Goal: Task Accomplishment & Management: Complete application form

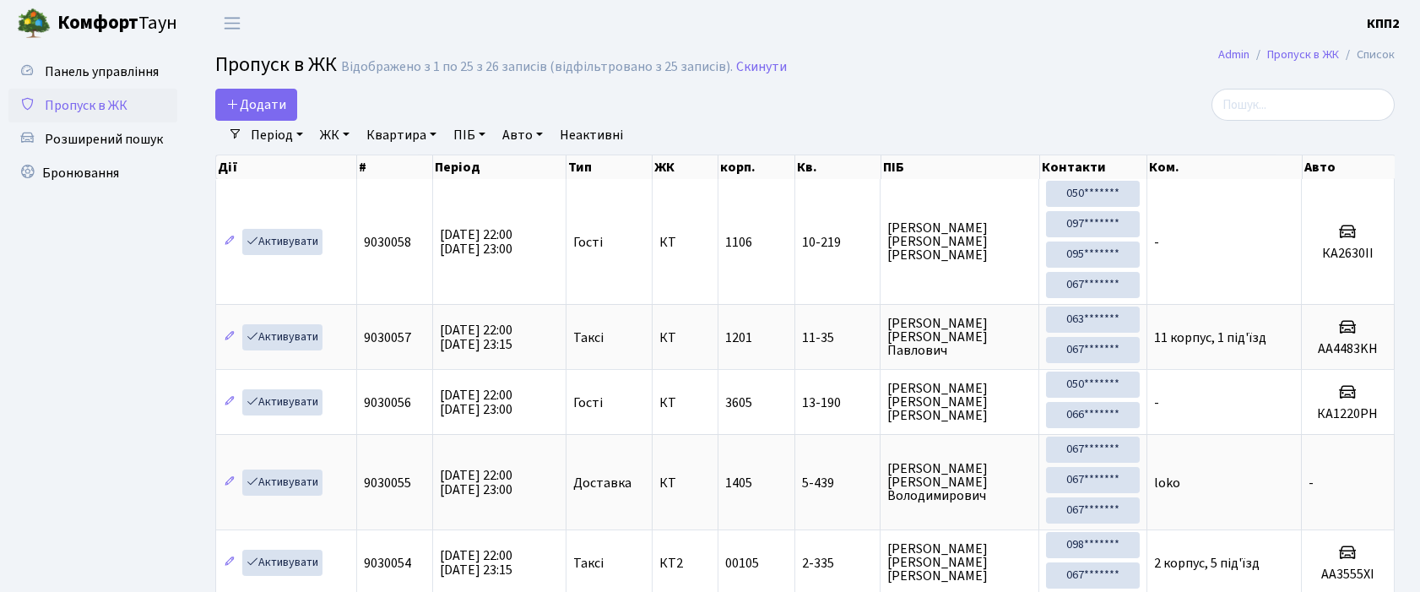
select select "25"
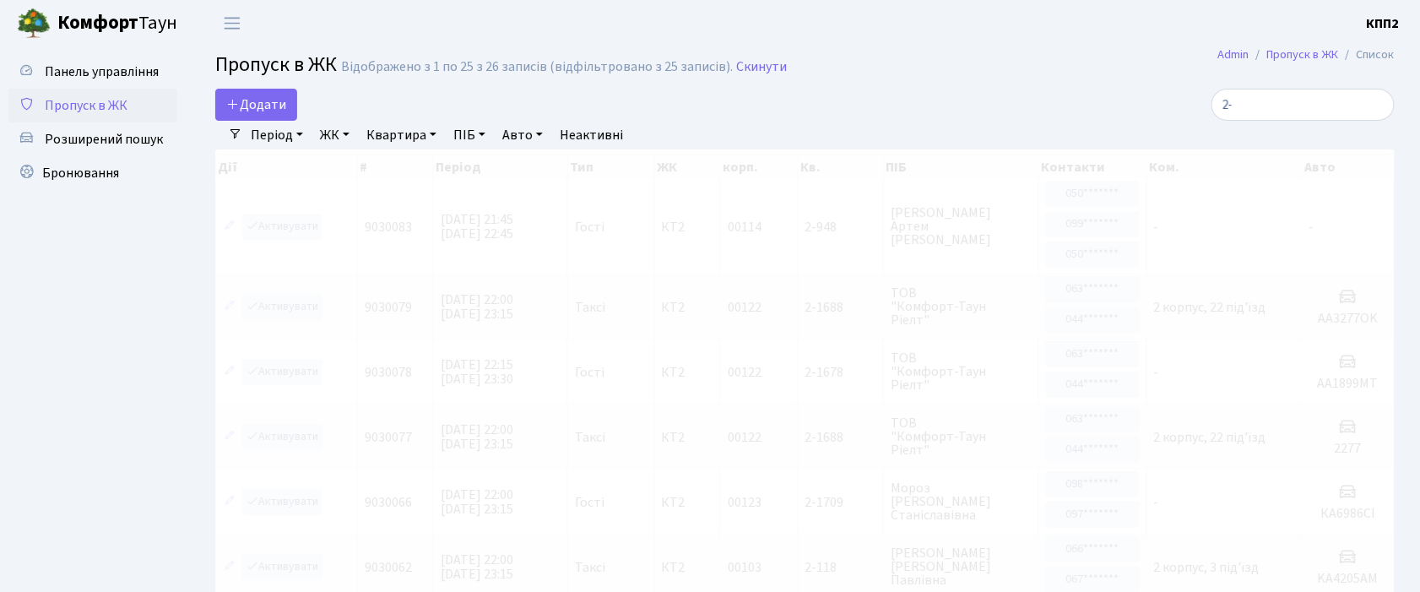
type input "2"
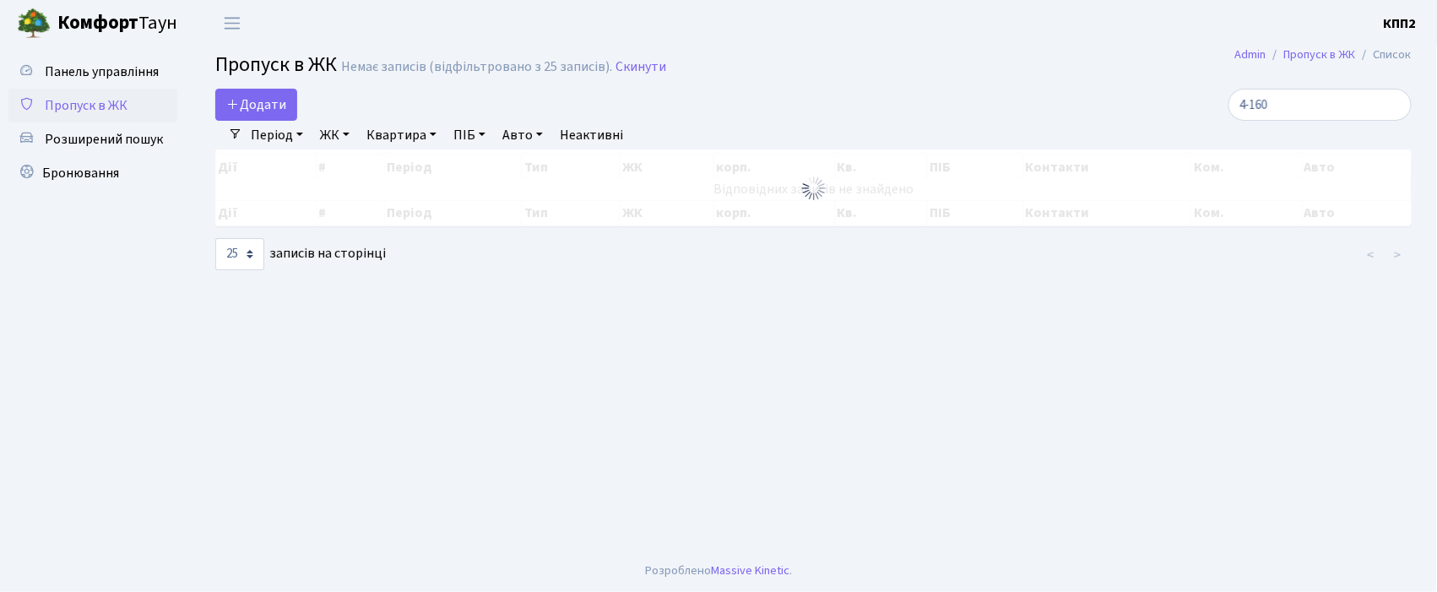
click at [1267, 108] on input "4-160" at bounding box center [1319, 105] width 183 height 32
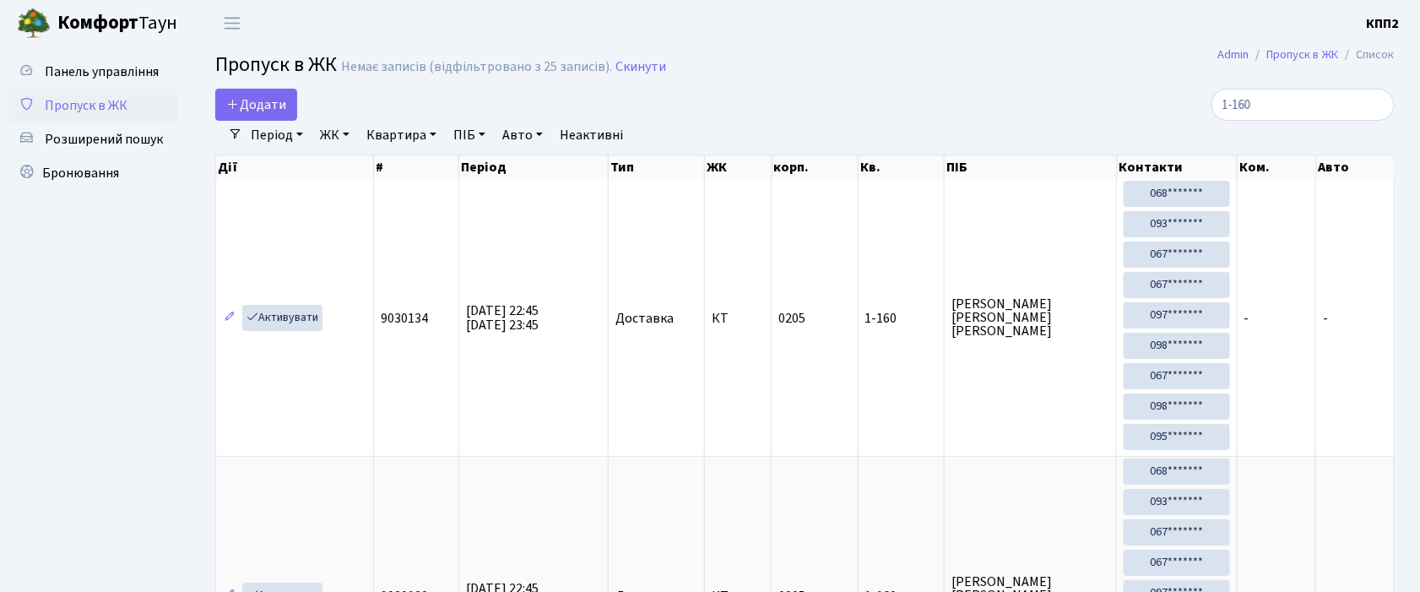
type input "-160"
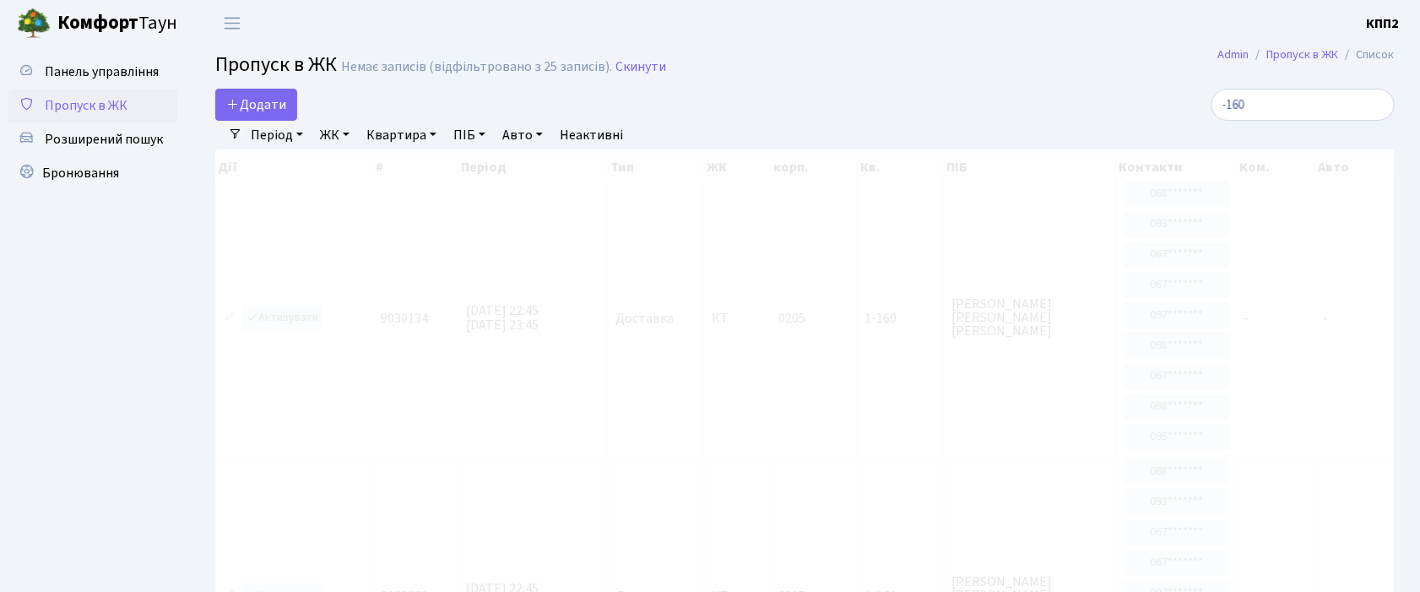
drag, startPoint x: 1296, startPoint y: 103, endPoint x: 1098, endPoint y: 96, distance: 198.5
click at [1109, 96] on div "-160" at bounding box center [1206, 105] width 376 height 32
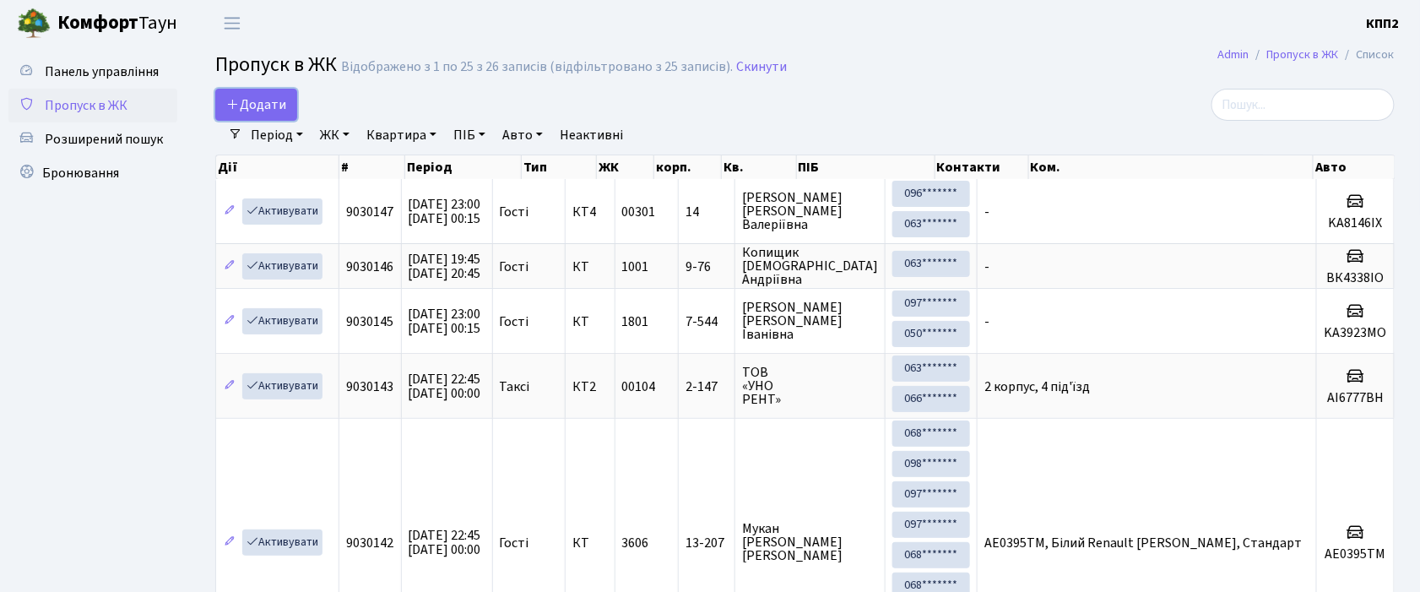
drag, startPoint x: 279, startPoint y: 98, endPoint x: 324, endPoint y: 142, distance: 63.3
click at [279, 99] on span "Додати" at bounding box center [256, 104] width 60 height 19
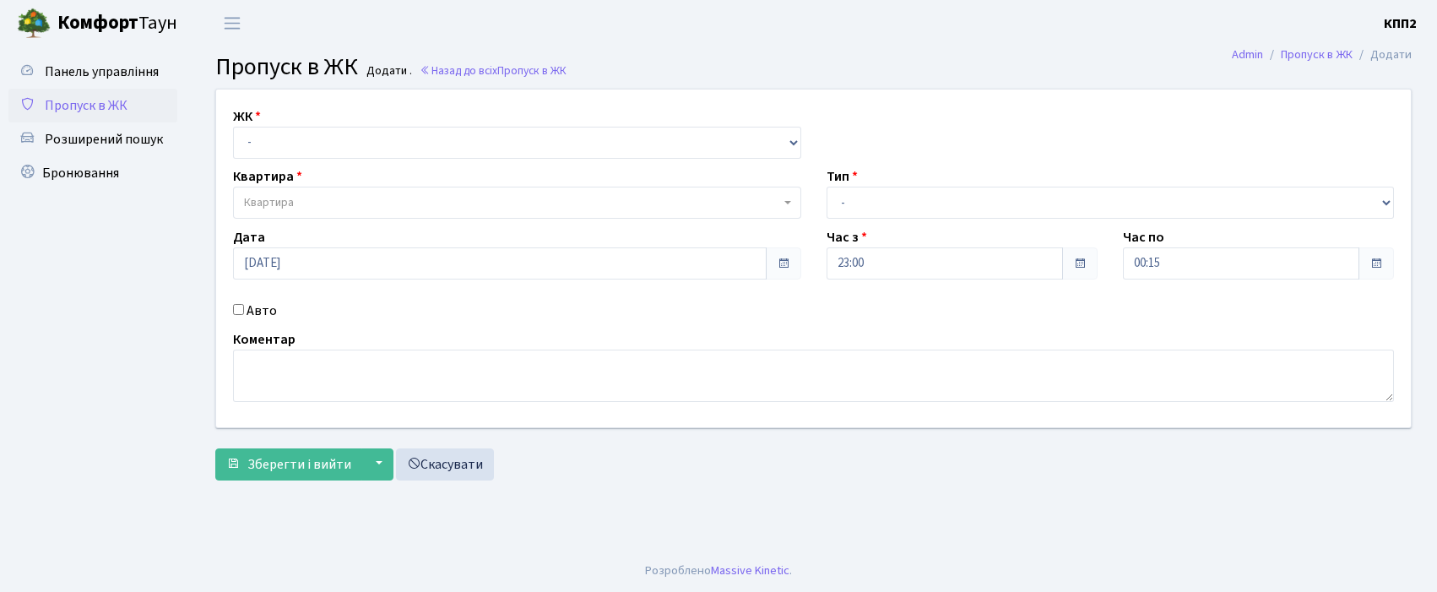
click at [304, 135] on select "- КТ, вул. Регенераторна, 4 КТ2, просп. [STREET_ADDRESS] [STREET_ADDRESS] [PERS…" at bounding box center [517, 143] width 568 height 32
select select "271"
click at [233, 127] on select "- КТ, вул. Регенераторна, 4 КТ2, просп. [STREET_ADDRESS] [STREET_ADDRESS] [PERS…" at bounding box center [517, 143] width 568 height 32
select select
click at [317, 213] on span "Квартира" at bounding box center [517, 203] width 568 height 32
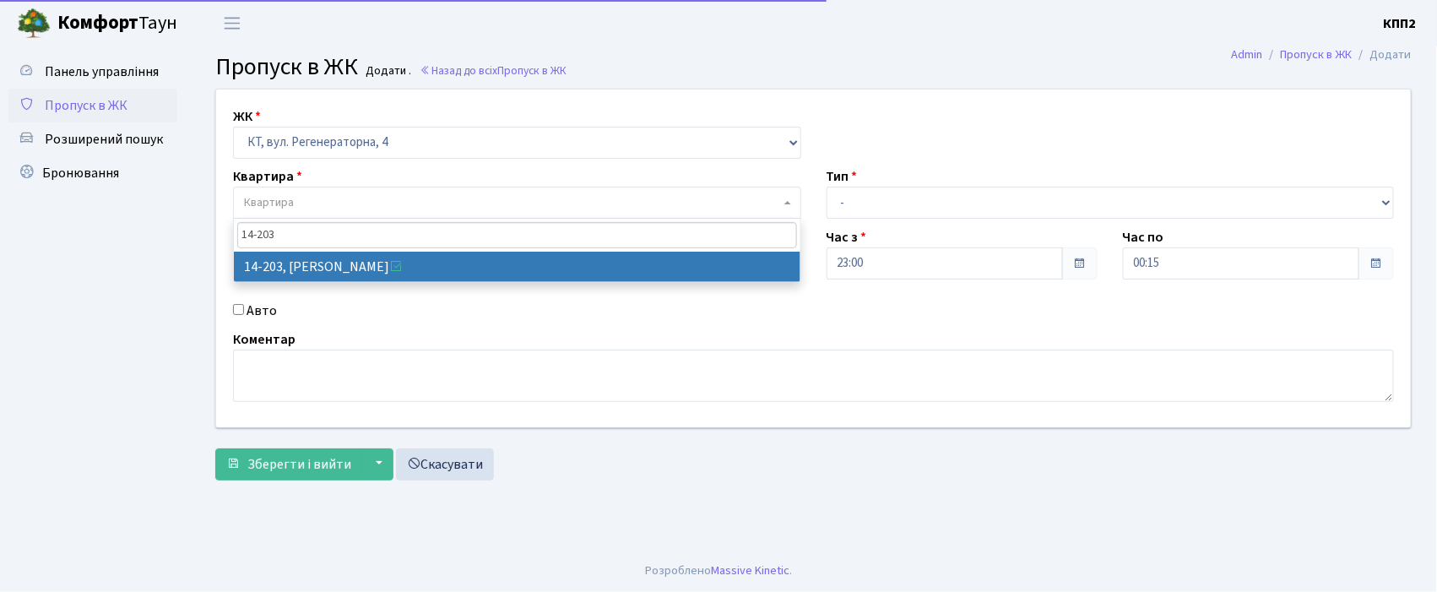
type input "14-203"
select select "7580"
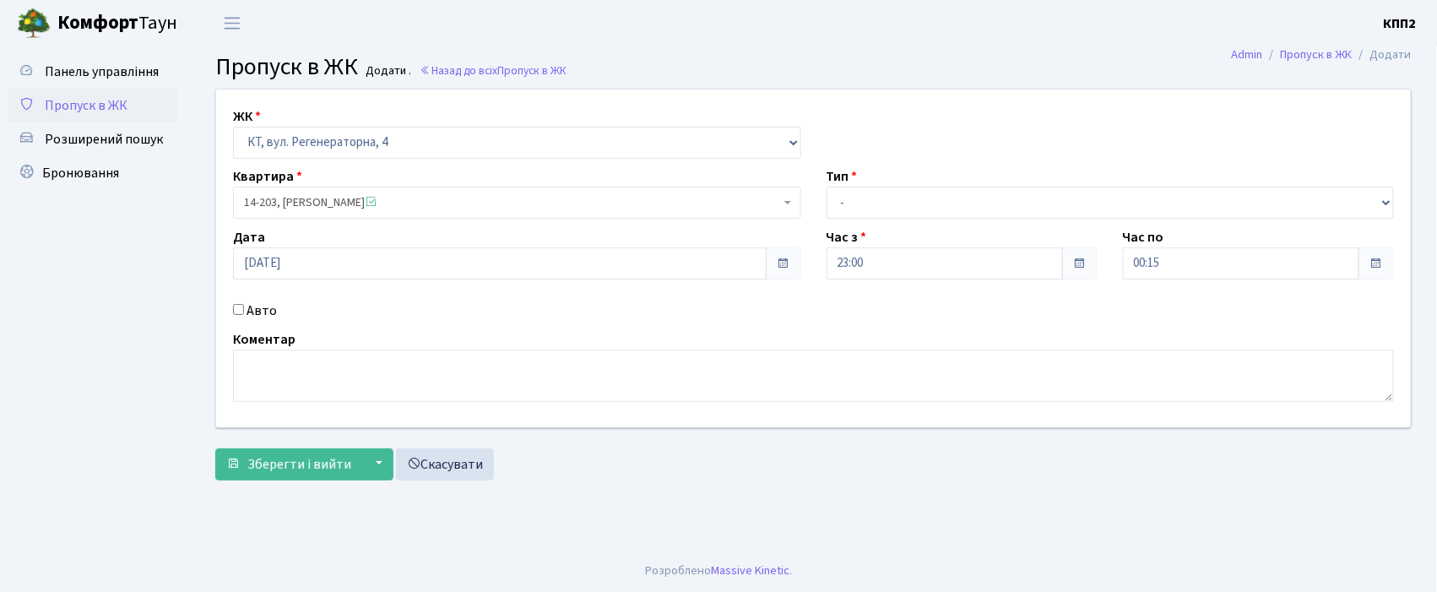
click at [268, 309] on label "Авто" at bounding box center [261, 310] width 30 height 20
click at [244, 309] on input "Авто" at bounding box center [238, 309] width 11 height 11
checkbox input "true"
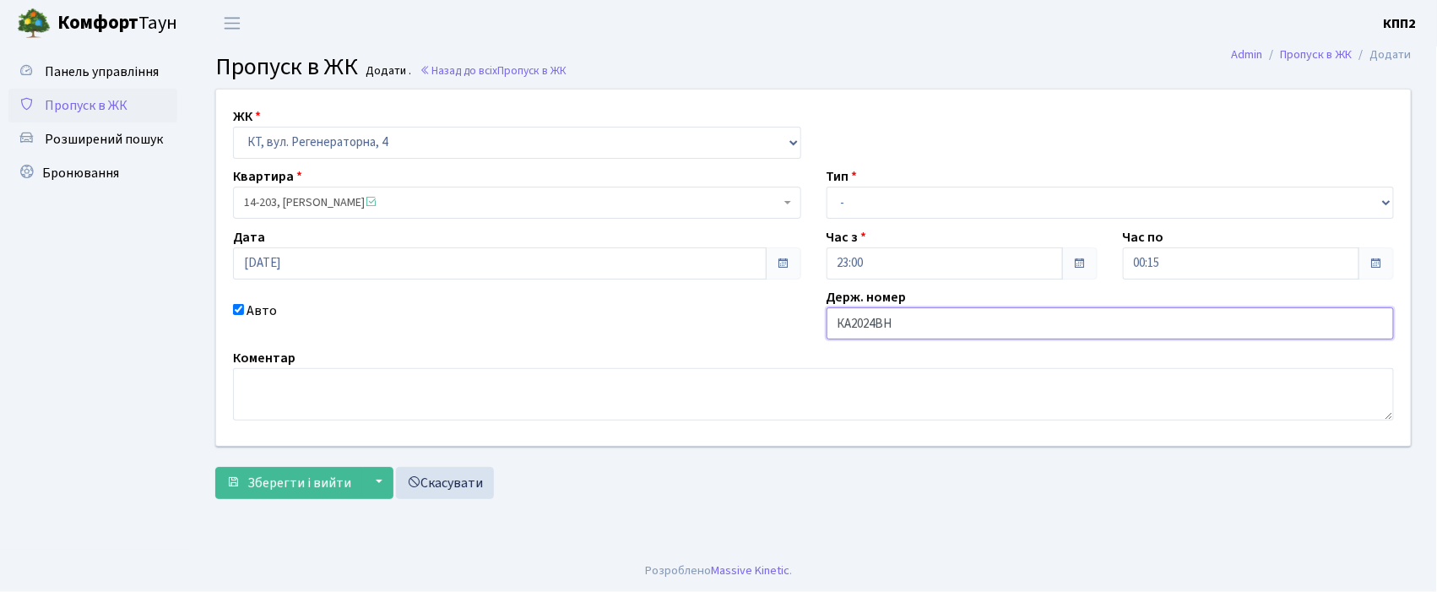
type input "КА2024ВН"
click at [1040, 187] on select "- Доставка Таксі Гості Сервіс" at bounding box center [1110, 203] width 568 height 32
select select "2"
click at [826, 187] on select "- Доставка Таксі Гості Сервіс" at bounding box center [1110, 203] width 568 height 32
click at [338, 483] on span "Зберегти і вийти" at bounding box center [299, 483] width 104 height 19
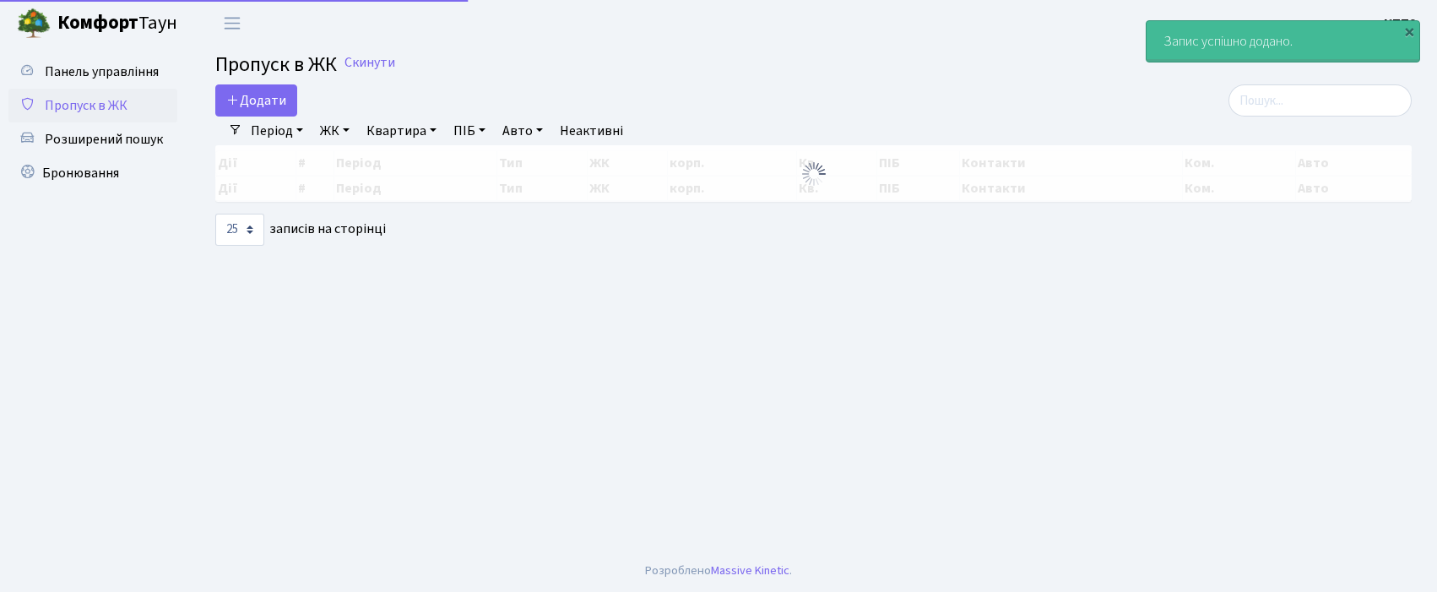
select select "25"
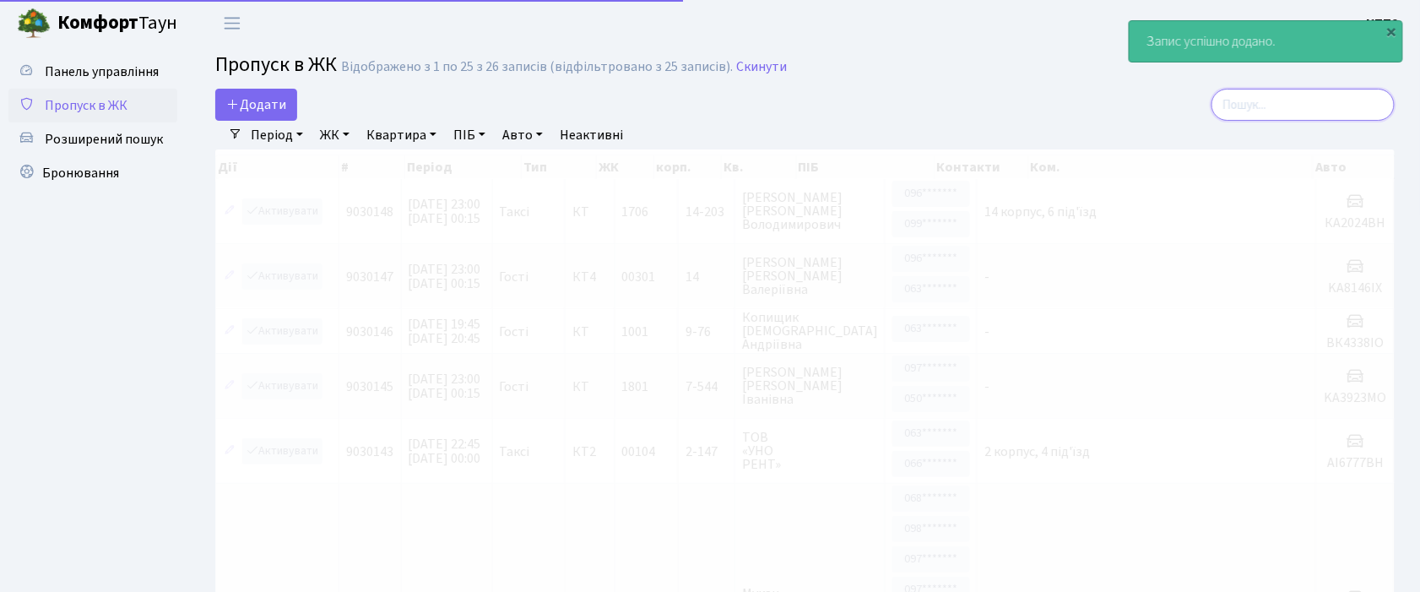
click at [1311, 120] on input "search" at bounding box center [1302, 105] width 183 height 32
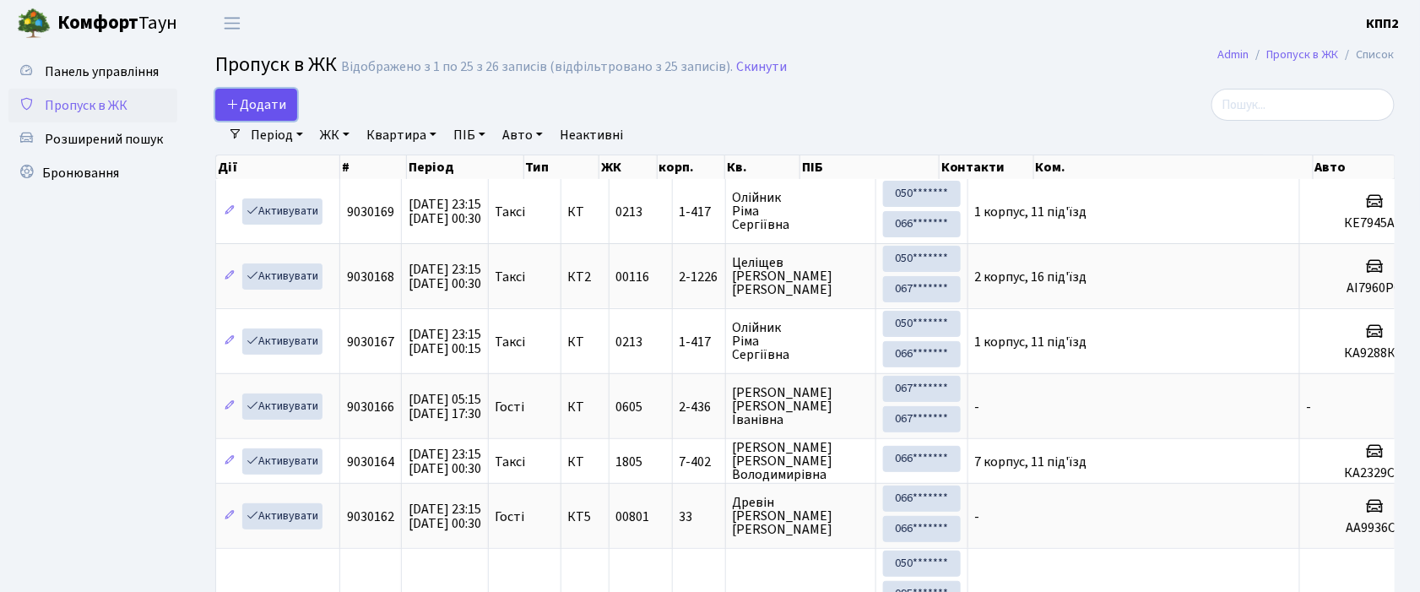
click at [270, 109] on span "Додати" at bounding box center [256, 104] width 60 height 19
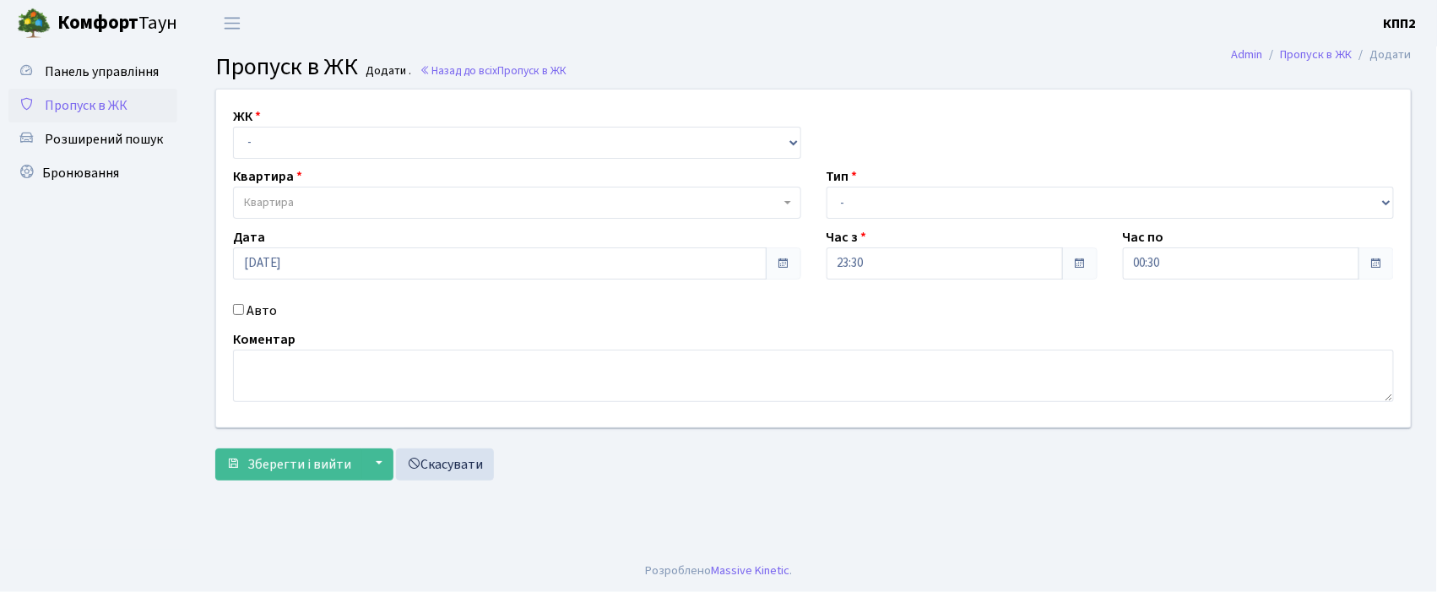
select select "271"
click at [233, 127] on select "- КТ, вул. Регенераторна, 4 КТ2, просп. [STREET_ADDRESS] [STREET_ADDRESS] [PERS…" at bounding box center [517, 143] width 568 height 32
select select
click at [327, 209] on span "Квартира" at bounding box center [512, 202] width 536 height 17
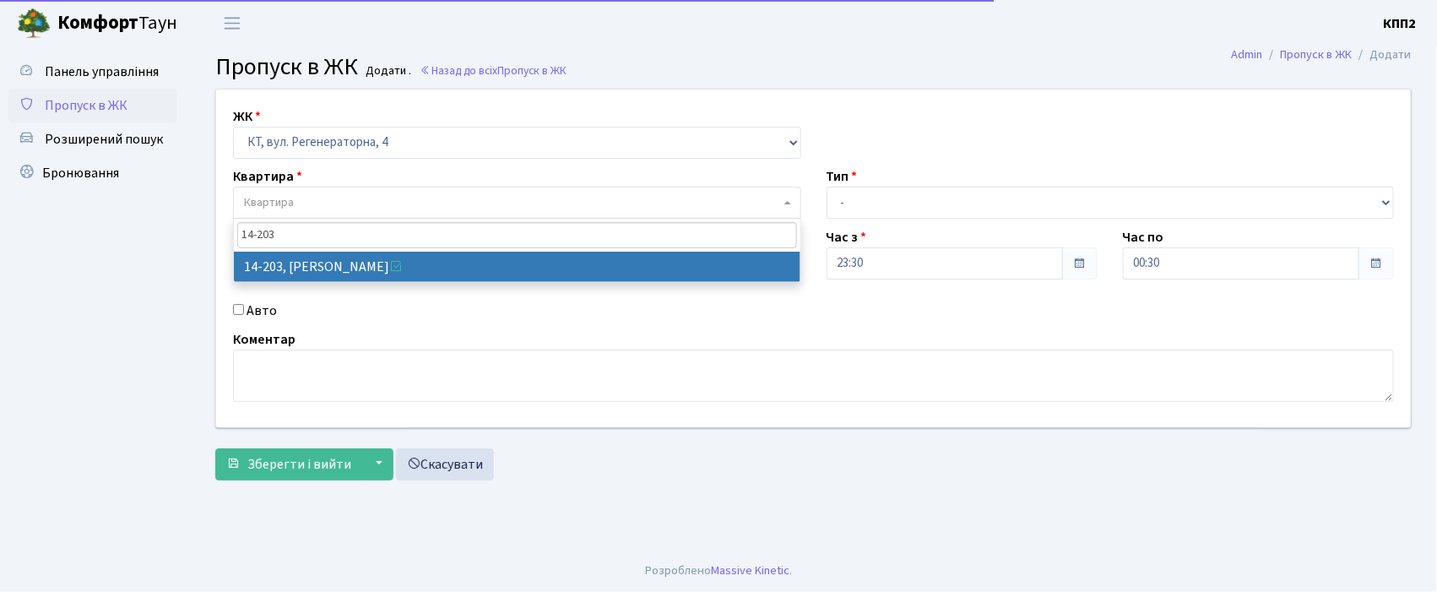
type input "14-203"
select select "7580"
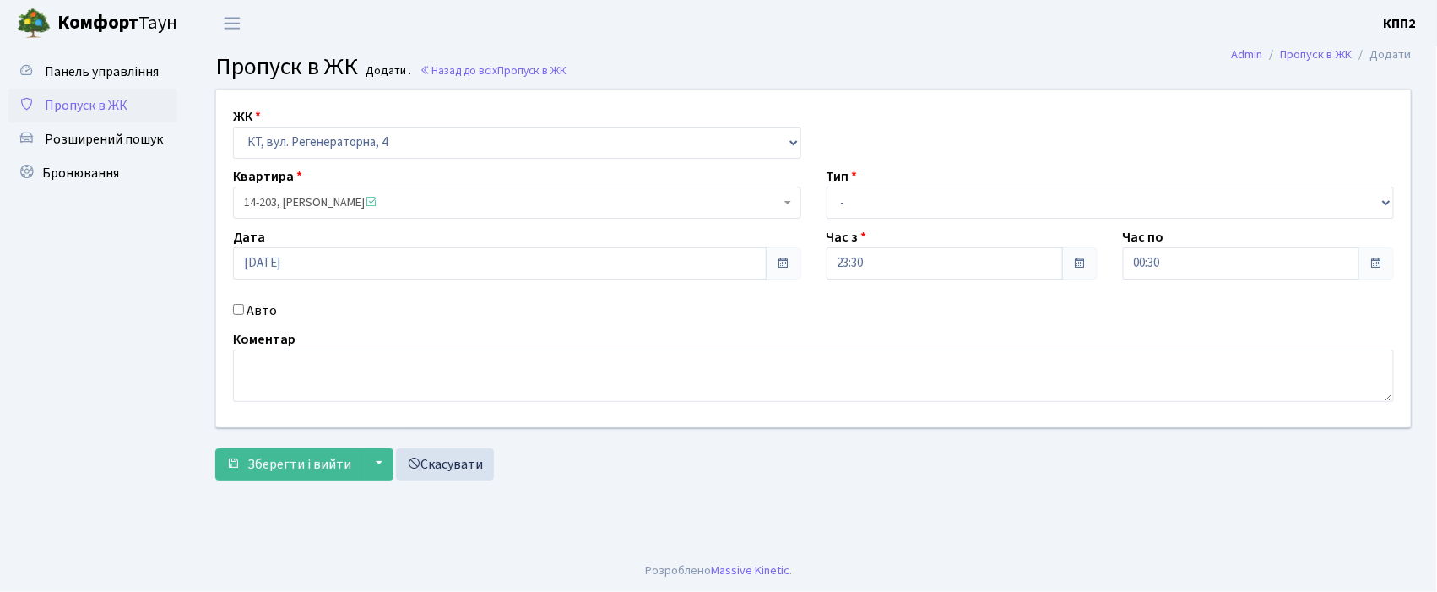
drag, startPoint x: 922, startPoint y: 221, endPoint x: 920, endPoint y: 237, distance: 16.1
click at [920, 227] on div "ЖК - КТ, вул. Регенераторна, 4 КТ2, просп. [STREET_ADDRESS] [STREET_ADDRESS] [P…" at bounding box center [813, 258] width 1220 height 338
click at [910, 200] on select "- Доставка Таксі Гості Сервіс" at bounding box center [1110, 203] width 568 height 32
select select "2"
click at [826, 187] on select "- Доставка Таксі Гості Сервіс" at bounding box center [1110, 203] width 568 height 32
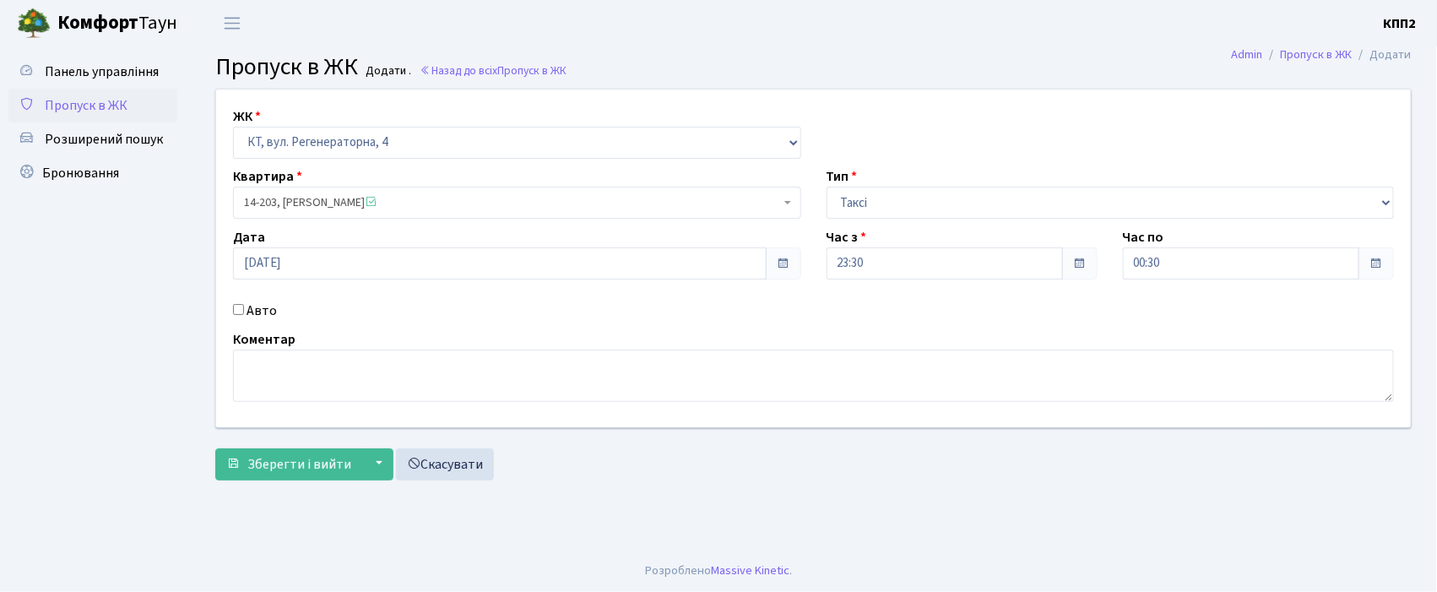
click at [247, 312] on label "Авто" at bounding box center [261, 310] width 30 height 20
click at [244, 312] on input "Авто" at bounding box center [238, 309] width 11 height 11
checkbox input "true"
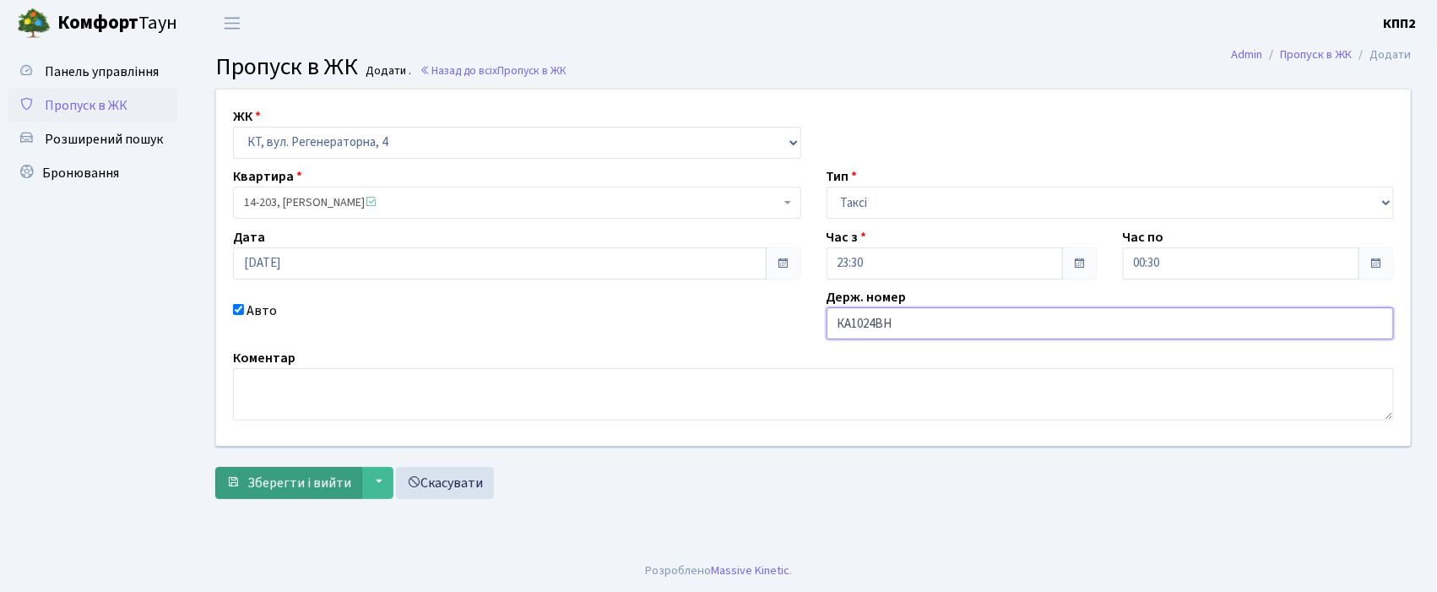
type input "КА1024ВН"
click at [277, 471] on button "Зберегти і вийти" at bounding box center [288, 483] width 147 height 32
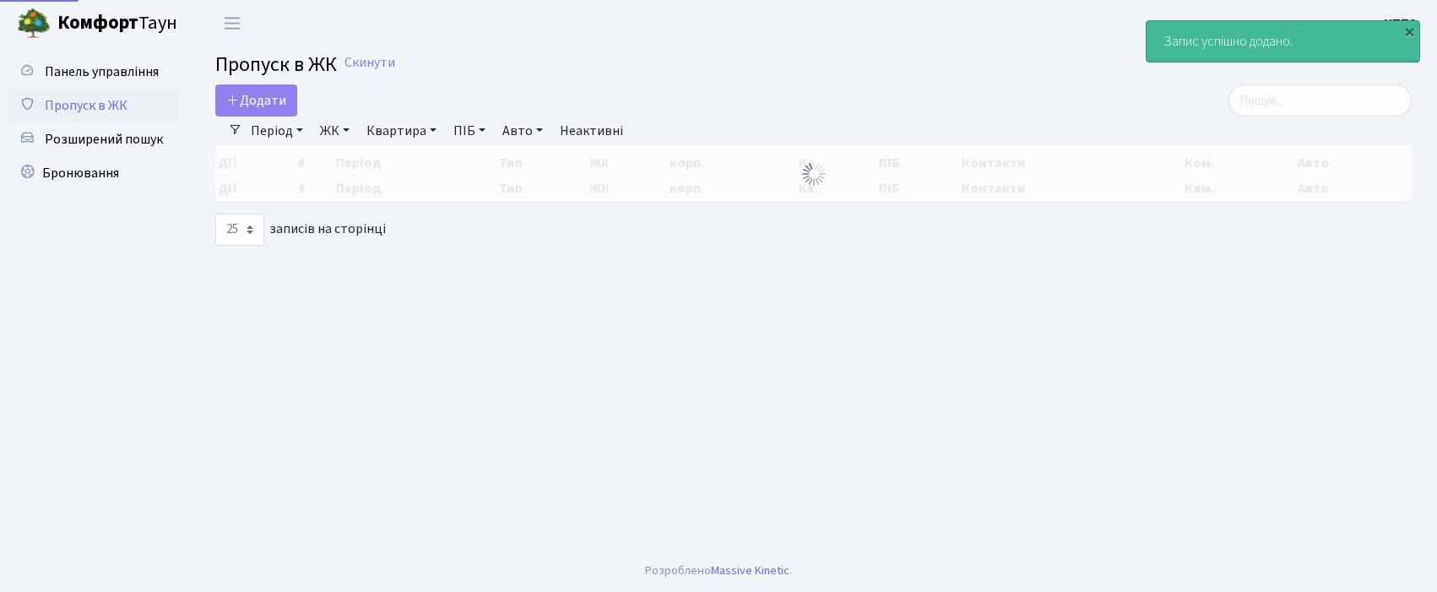
select select "25"
click at [1274, 105] on input "search" at bounding box center [1319, 100] width 183 height 32
